Goal: Task Accomplishment & Management: Complete application form

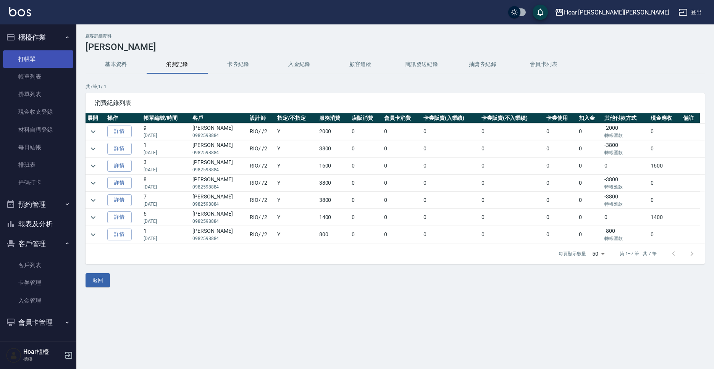
click at [48, 64] on link "打帳單" at bounding box center [38, 59] width 70 height 18
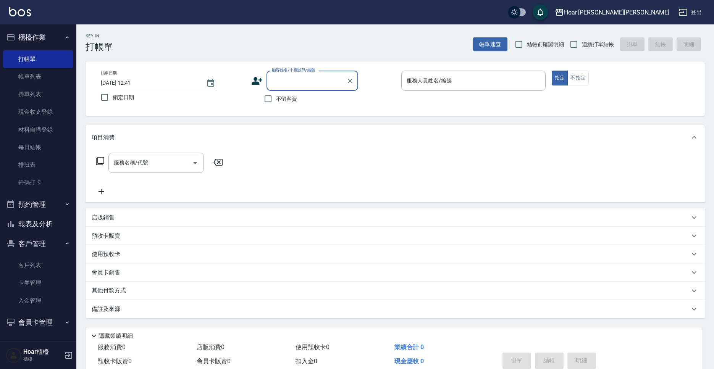
click at [148, 32] on div "Key In 打帳單 帳單速查 結帳前確認明細 連續打單結帳 掛單 結帳 明細" at bounding box center [390, 38] width 628 height 28
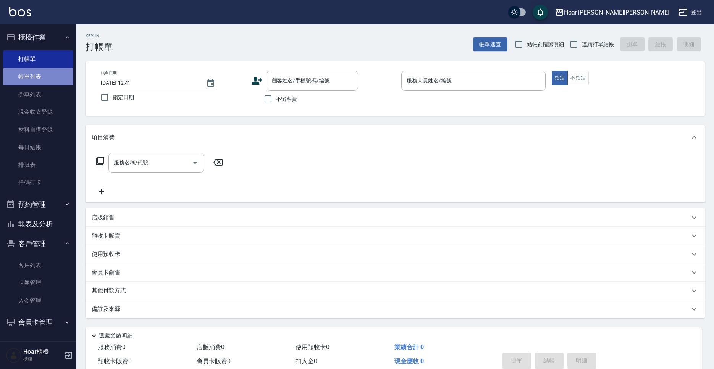
click at [33, 70] on link "帳單列表" at bounding box center [38, 77] width 70 height 18
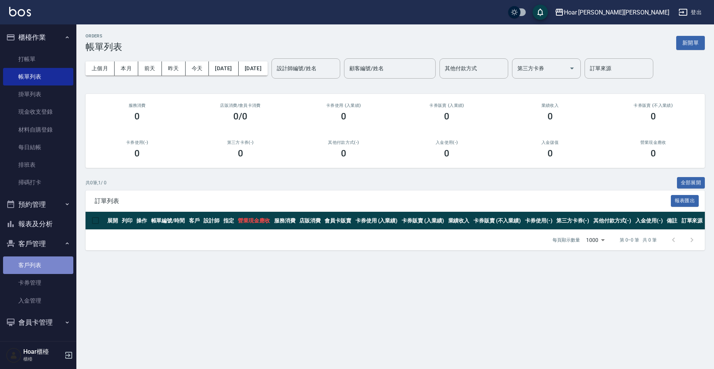
click at [45, 269] on link "客戶列表" at bounding box center [38, 266] width 70 height 18
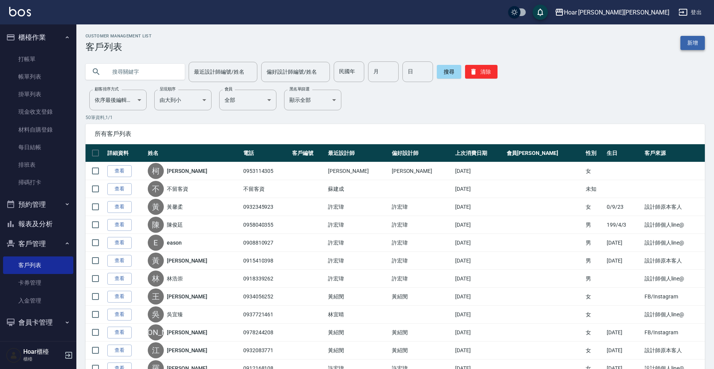
click at [693, 45] on link "新增" at bounding box center [692, 43] width 24 height 14
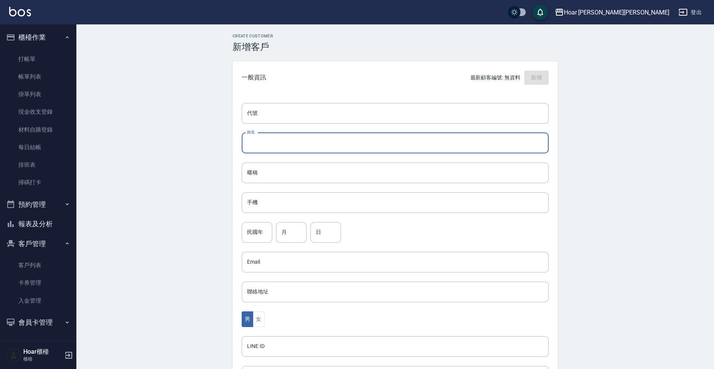
click at [281, 148] on input "姓名" at bounding box center [395, 143] width 307 height 21
type input "chulun"
click at [273, 208] on input "手機" at bounding box center [395, 202] width 307 height 21
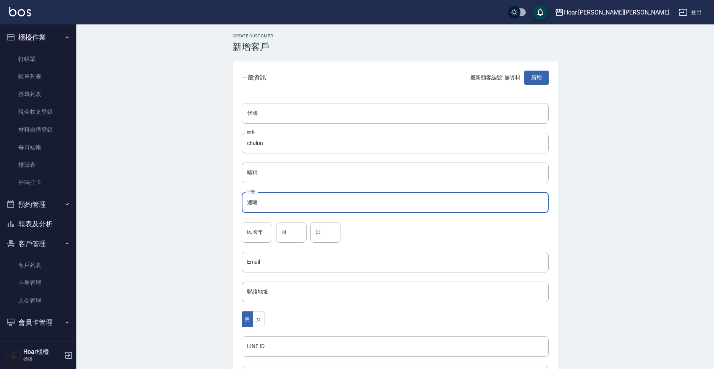
type input "逮"
type input "0923877620"
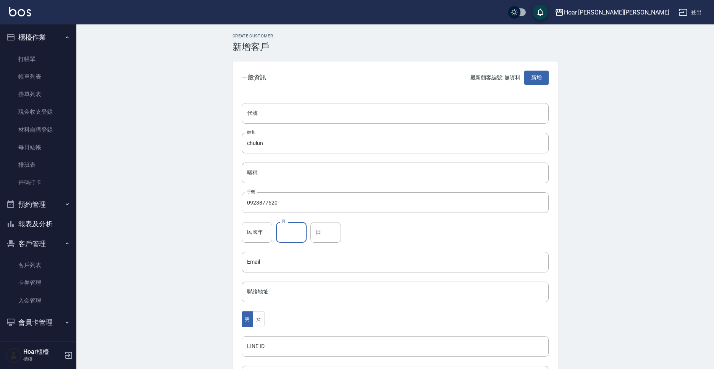
click at [294, 230] on input "月" at bounding box center [291, 232] width 31 height 21
type input "12"
click at [329, 227] on input "日" at bounding box center [325, 232] width 31 height 21
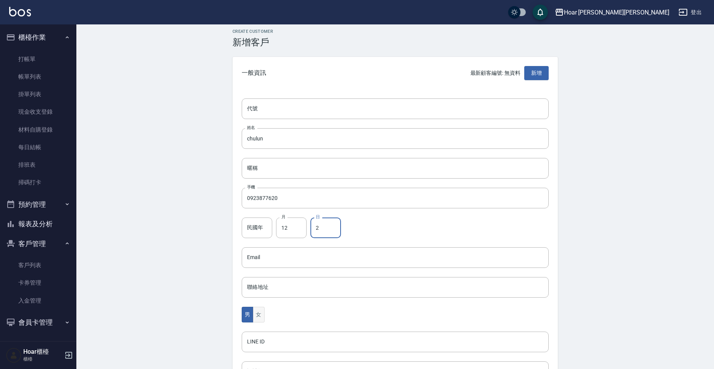
type input "2"
click at [260, 309] on button "女" at bounding box center [258, 315] width 11 height 16
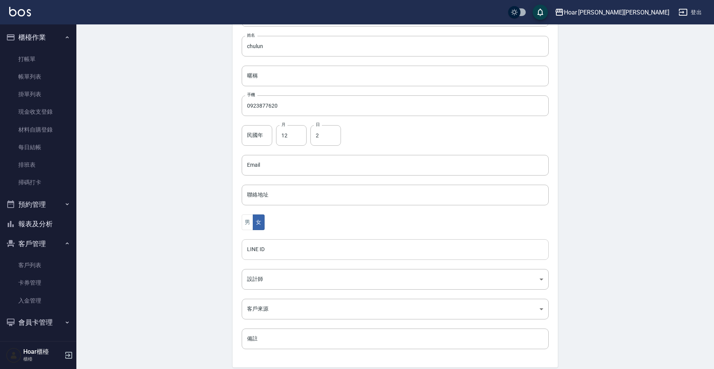
scroll to position [98, 0]
click at [282, 288] on body "Hoar [PERSON_NAME][PERSON_NAME] 登出 櫃檯作業 打帳單 帳單列表 掛單列表 現金收支登錄 材料自購登錄 每日結帳 排班表 掃碼…" at bounding box center [357, 150] width 714 height 497
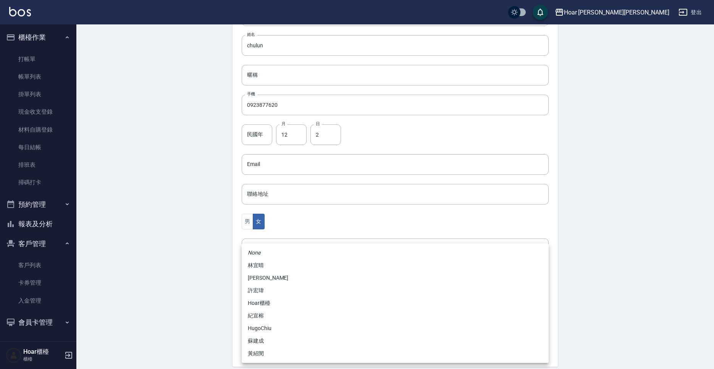
click at [269, 350] on li "黃紹閔" at bounding box center [395, 353] width 307 height 13
type input "ca54d0d9-00fe-490f-ba6a-72a5339bf885"
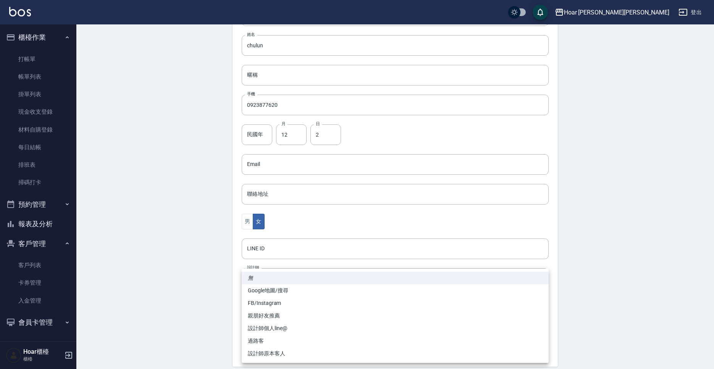
click at [281, 306] on body "Hoar [PERSON_NAME][PERSON_NAME] 登出 櫃檯作業 打帳單 帳單列表 掛單列表 現金收支登錄 材料自購登錄 每日結帳 排班表 掃碼…" at bounding box center [357, 150] width 714 height 497
click at [278, 305] on li "FB/Instagram" at bounding box center [395, 303] width 307 height 13
type input "FB/Instagram"
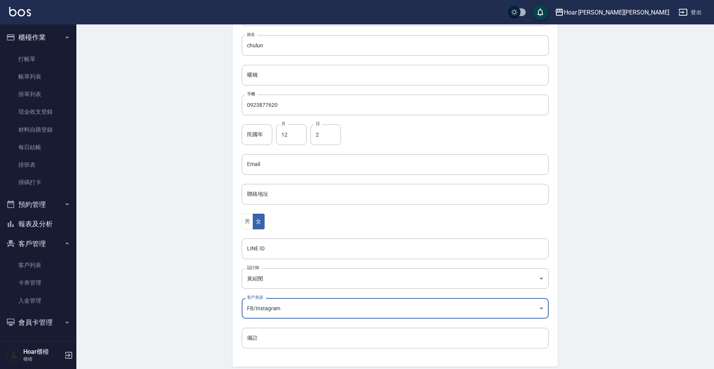
scroll to position [128, 0]
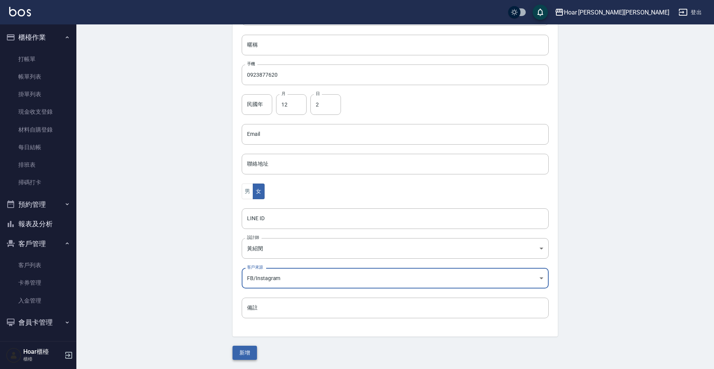
click at [243, 353] on button "新增" at bounding box center [245, 353] width 24 height 14
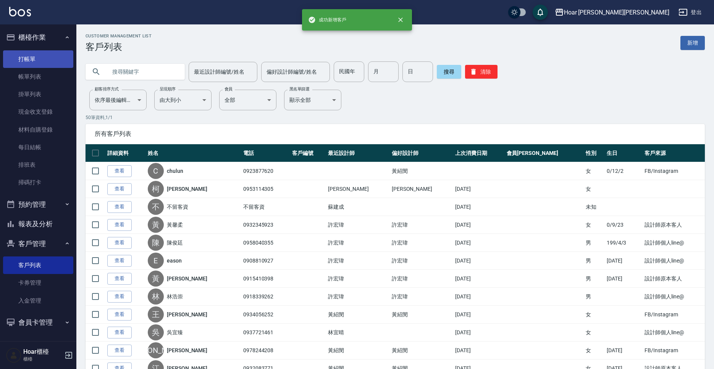
click at [35, 63] on link "打帳單" at bounding box center [38, 59] width 70 height 18
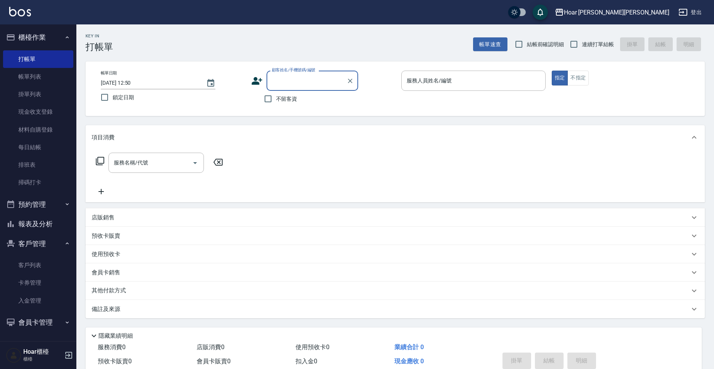
click at [326, 79] on input "顧客姓名/手機號碼/編號" at bounding box center [306, 80] width 73 height 13
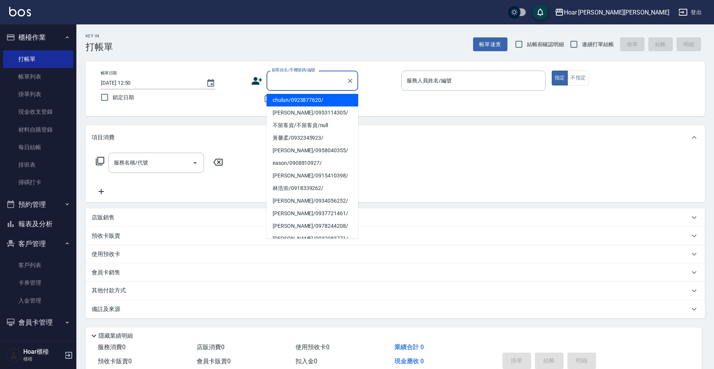
click at [296, 97] on li "chulun/0923877620/" at bounding box center [313, 100] width 92 height 13
type input "chulun/0923877620/"
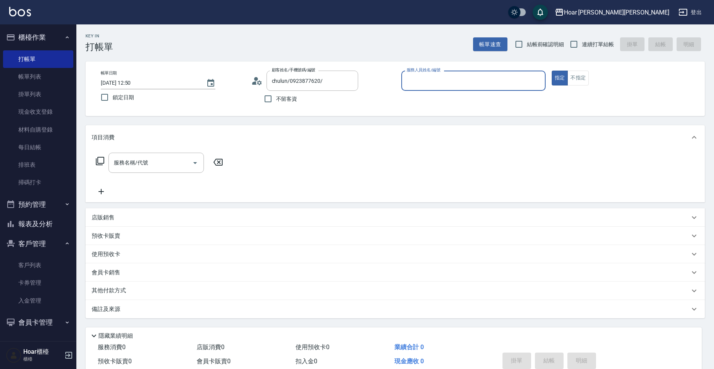
type input "Shami-3"
click at [181, 159] on input "服務名稱/代號" at bounding box center [150, 162] width 77 height 13
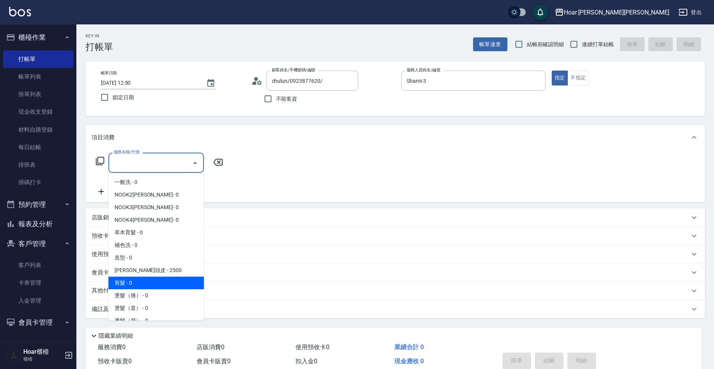
click at [136, 286] on span "剪髮 - 0" at bounding box center [155, 283] width 95 height 13
type input "剪髮(201)"
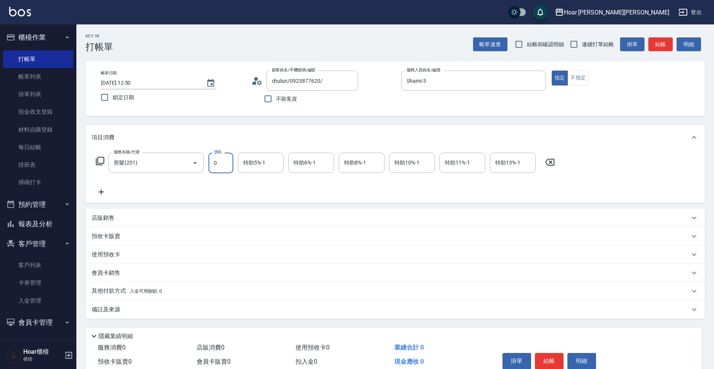
click at [230, 156] on input "0" at bounding box center [220, 163] width 25 height 21
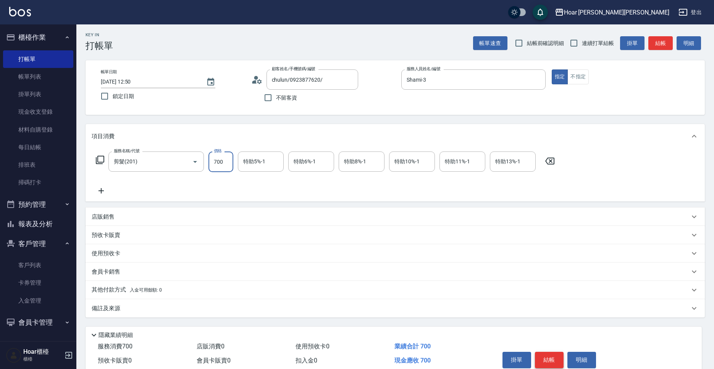
type input "700"
click at [556, 359] on button "結帳" at bounding box center [549, 360] width 29 height 16
